Goal: Navigation & Orientation: Find specific page/section

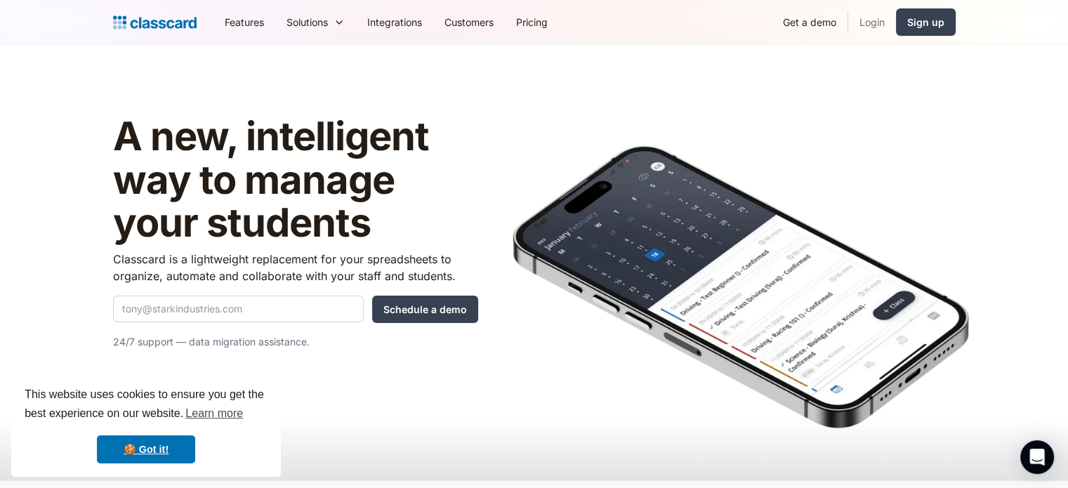
click at [857, 24] on link "Login" at bounding box center [872, 22] width 48 height 32
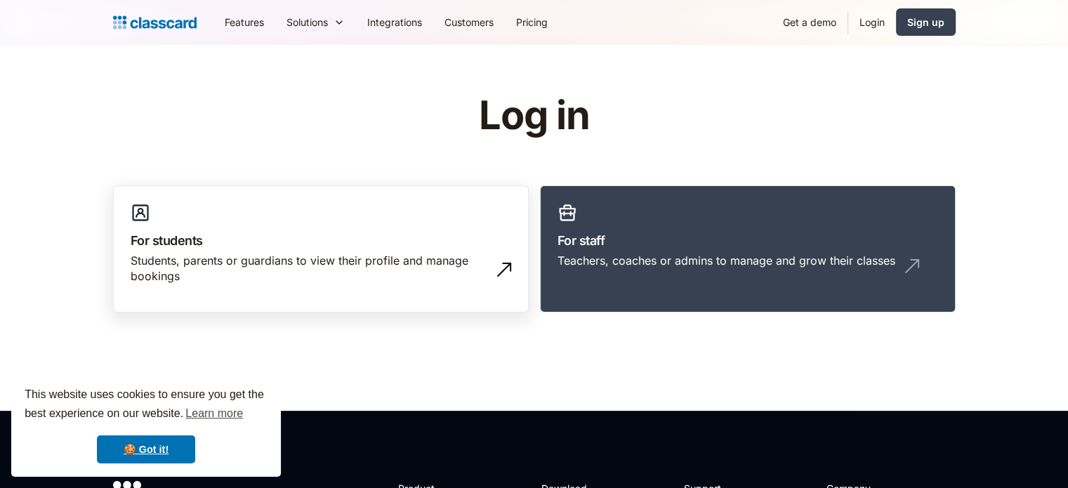
click at [501, 238] on h3 "For students" at bounding box center [321, 240] width 380 height 19
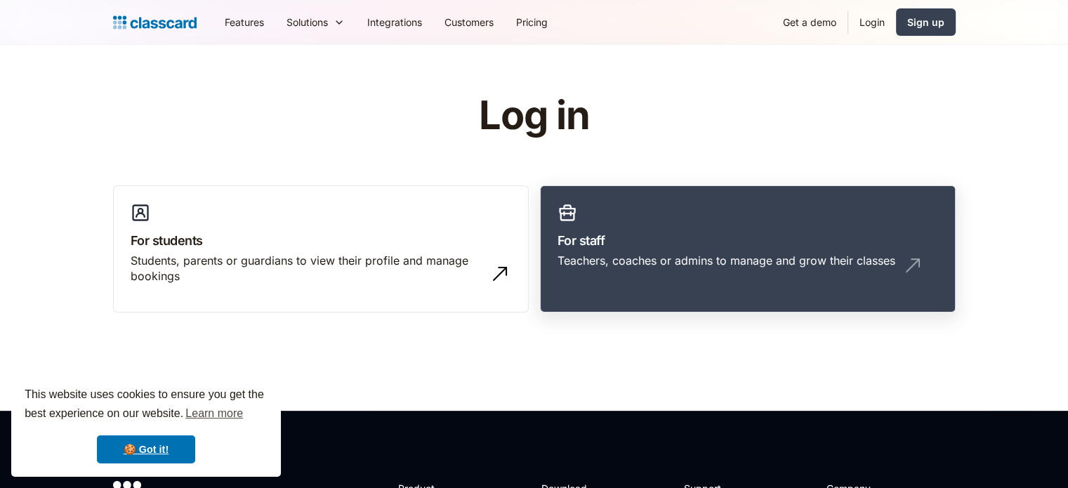
click at [623, 232] on h3 "For staff" at bounding box center [747, 240] width 380 height 19
